Goal: Find contact information: Find contact information

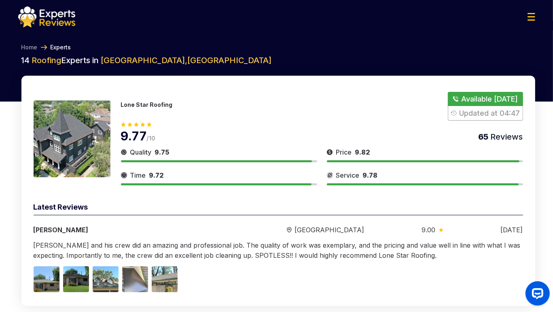
click at [139, 102] on p "Lone Star Roofing" at bounding box center [147, 104] width 52 height 7
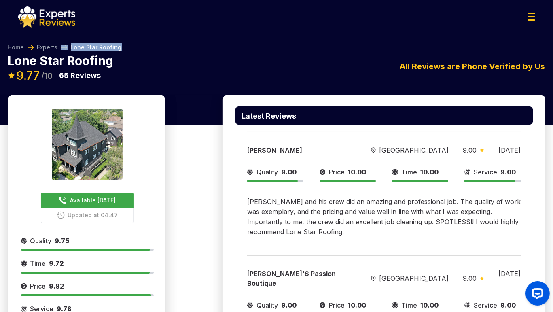
drag, startPoint x: 131, startPoint y: 45, endPoint x: 68, endPoint y: 46, distance: 63.6
click at [68, 46] on div "Home Experts Lone Star Roofing" at bounding box center [277, 48] width 538 height 11
drag, startPoint x: 92, startPoint y: 201, endPoint x: 204, endPoint y: 191, distance: 112.2
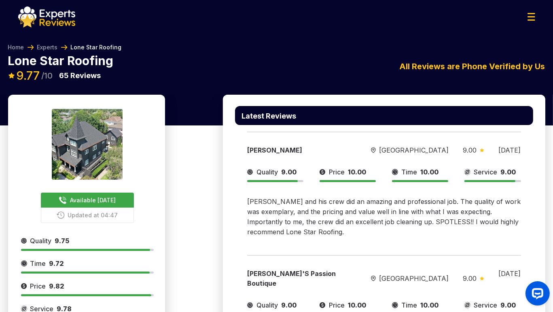
click at [518, 47] on div "Home Experts Lone Star Roofing" at bounding box center [277, 48] width 538 height 11
click at [527, 18] on div at bounding box center [277, 16] width 530 height 21
click at [533, 17] on img at bounding box center [532, 17] width 8 height 8
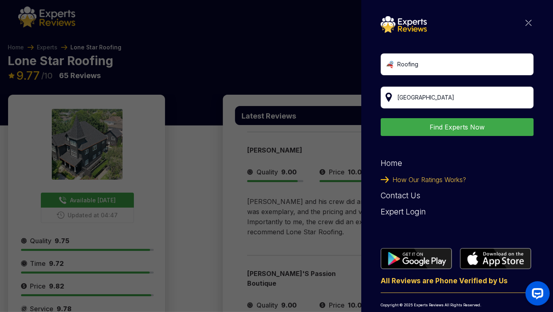
click at [526, 23] on img at bounding box center [529, 23] width 6 height 6
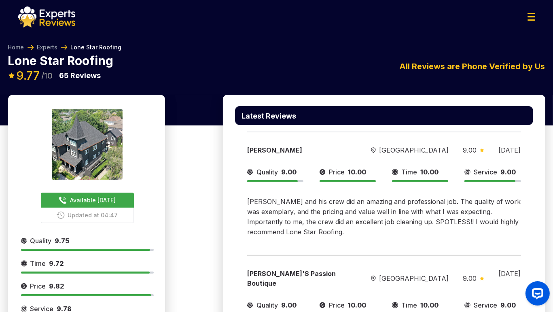
drag, startPoint x: 331, startPoint y: 97, endPoint x: 265, endPoint y: 174, distance: 100.8
drag, startPoint x: 265, startPoint y: 174, endPoint x: 218, endPoint y: 161, distance: 49.1
drag, startPoint x: 218, startPoint y: 161, endPoint x: 208, endPoint y: 160, distance: 9.3
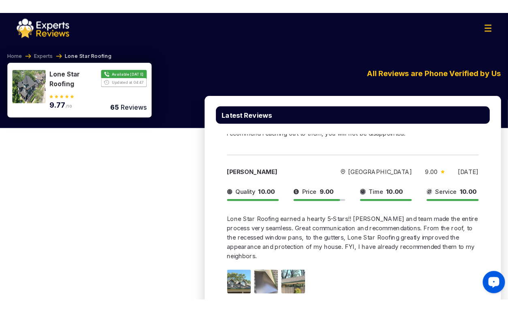
scroll to position [607, 0]
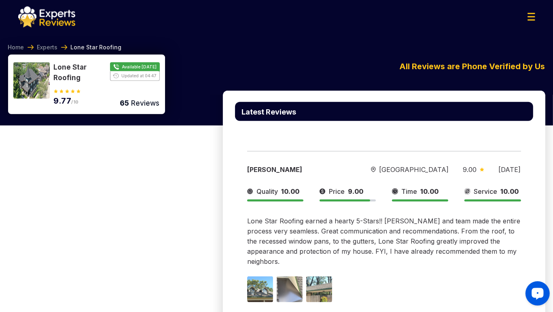
click at [538, 222] on div "Latest Reviews [PERSON_NAME][GEOGRAPHIC_DATA] 9.00 [DATE] Quality 9.00 Price 10…" at bounding box center [384, 204] width 323 height 1433
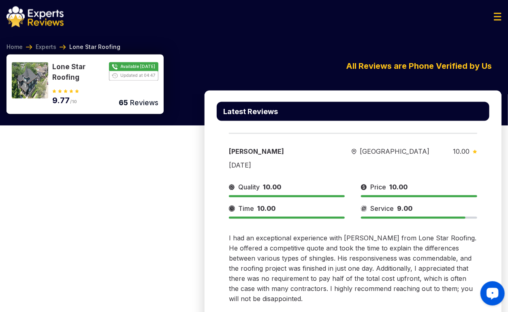
click at [478, 83] on div "Lone Star Roofing Available [DATE] Updated at 04:47 9.77 /10 65 Reviews Lone St…" at bounding box center [253, 75] width 495 height 40
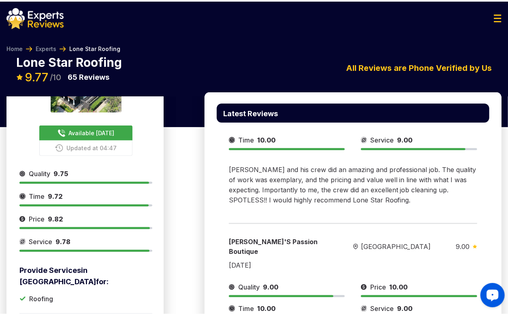
scroll to position [0, 0]
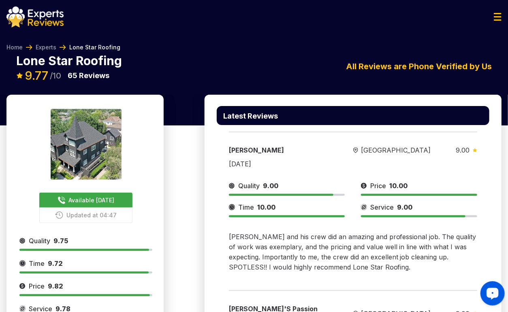
click at [110, 203] on span "Available [DATE]" at bounding box center [92, 200] width 46 height 9
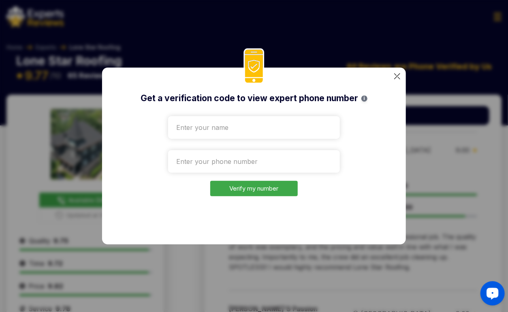
type input "[URL][DOMAIN_NAME]"
click at [225, 136] on input "[URL][DOMAIN_NAME]" at bounding box center [254, 127] width 172 height 23
click at [234, 130] on input "[URL][DOMAIN_NAME]" at bounding box center [254, 127] width 172 height 23
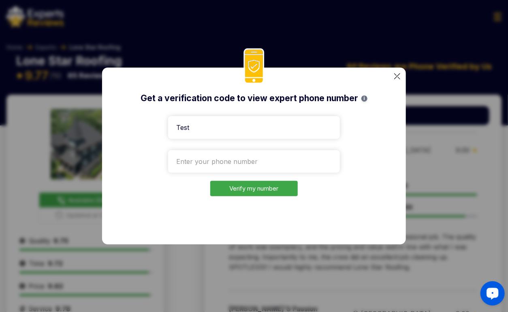
type input "Test"
drag, startPoint x: 464, startPoint y: 14, endPoint x: 282, endPoint y: 107, distance: 204.4
click at [301, 95] on div "Get a verification code to view expert phone number i Test Verify my number" at bounding box center [254, 156] width 508 height 312
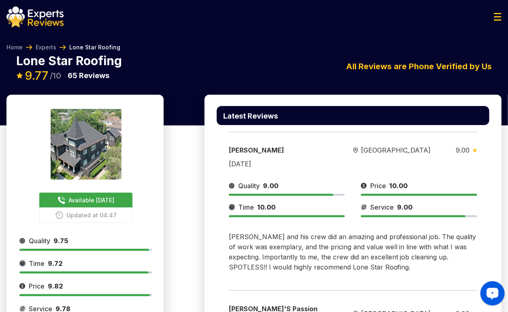
click at [93, 201] on span "Available [DATE]" at bounding box center [92, 200] width 46 height 9
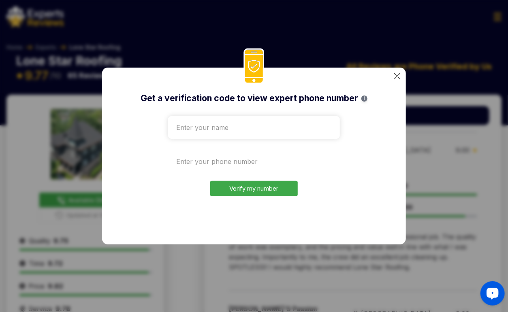
click at [227, 164] on input "tel" at bounding box center [254, 161] width 172 height 23
paste input "[PHONE_NUMBER]"
type input "[PHONE_NUMBER]"
click at [217, 123] on input "text" at bounding box center [254, 127] width 172 height 23
type input "Test"
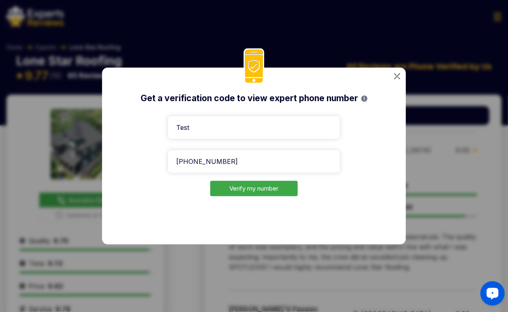
click at [247, 192] on button "Verify my number" at bounding box center [253, 189] width 87 height 16
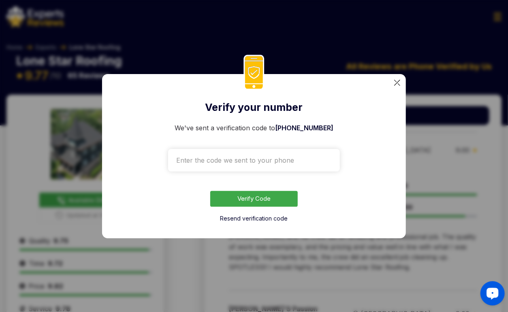
click at [214, 159] on input "text" at bounding box center [254, 160] width 172 height 23
click at [256, 159] on input "text" at bounding box center [254, 160] width 172 height 23
paste input "6873"
type input "6873"
click at [249, 197] on button "Verify Code" at bounding box center [253, 199] width 87 height 16
